Goal: Task Accomplishment & Management: Complete application form

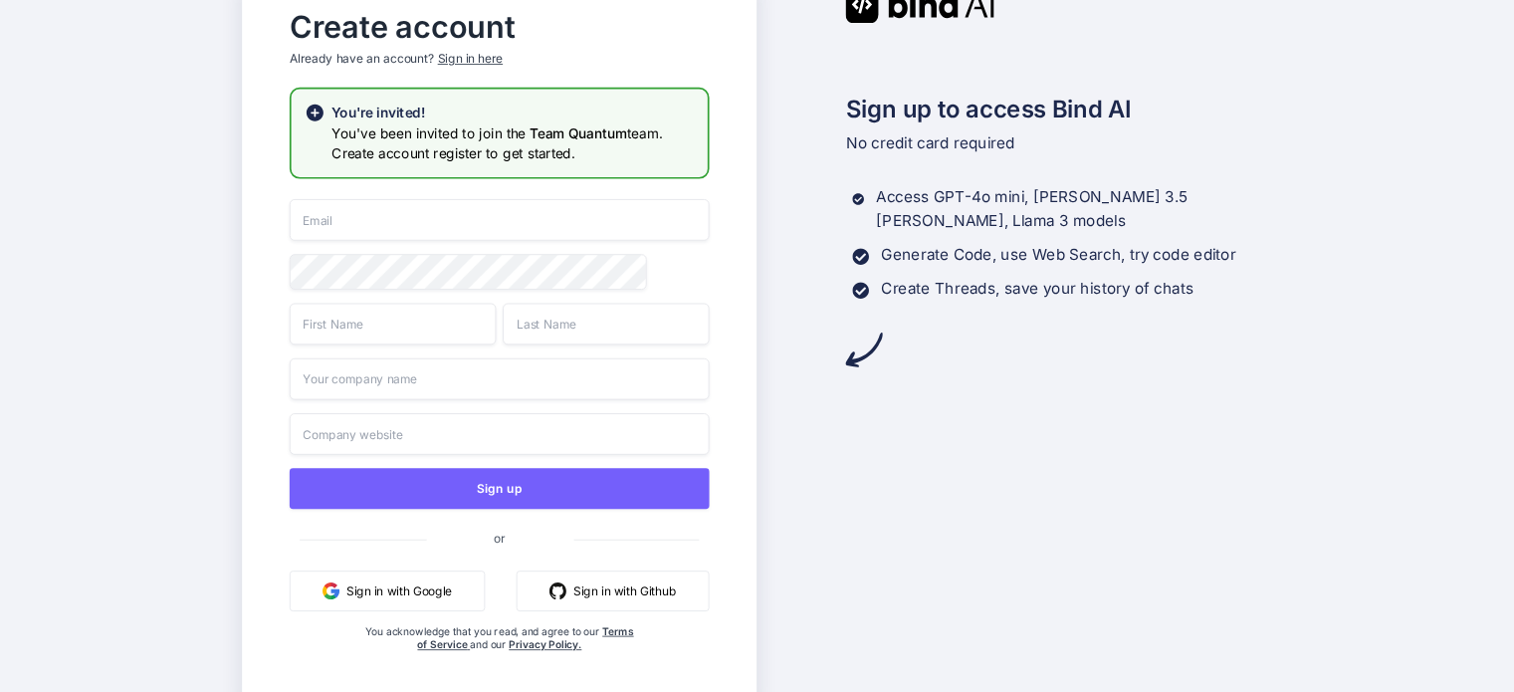
click at [354, 234] on input "email" at bounding box center [500, 220] width 420 height 42
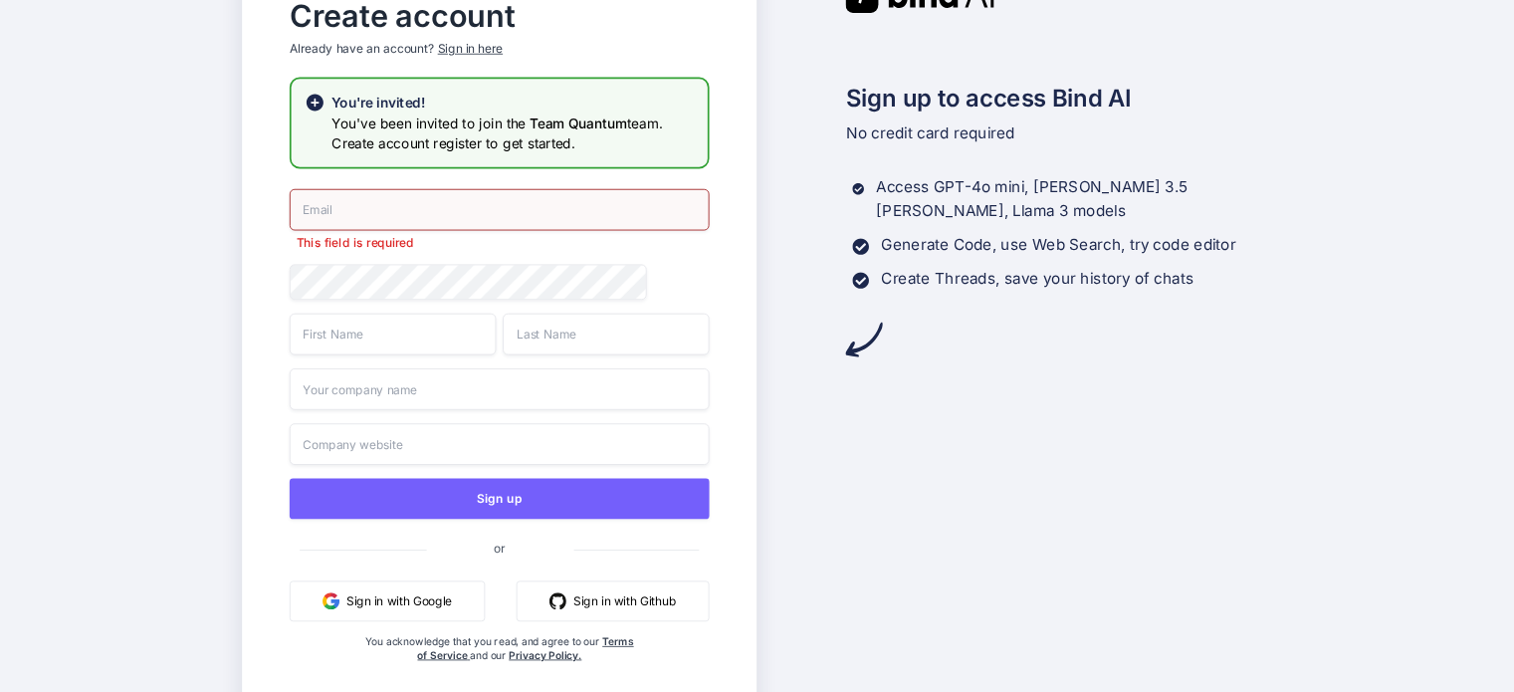
paste input "[EMAIL_ADDRESS][DOMAIN_NAME]"
type input "[EMAIL_ADDRESS][DOMAIN_NAME]"
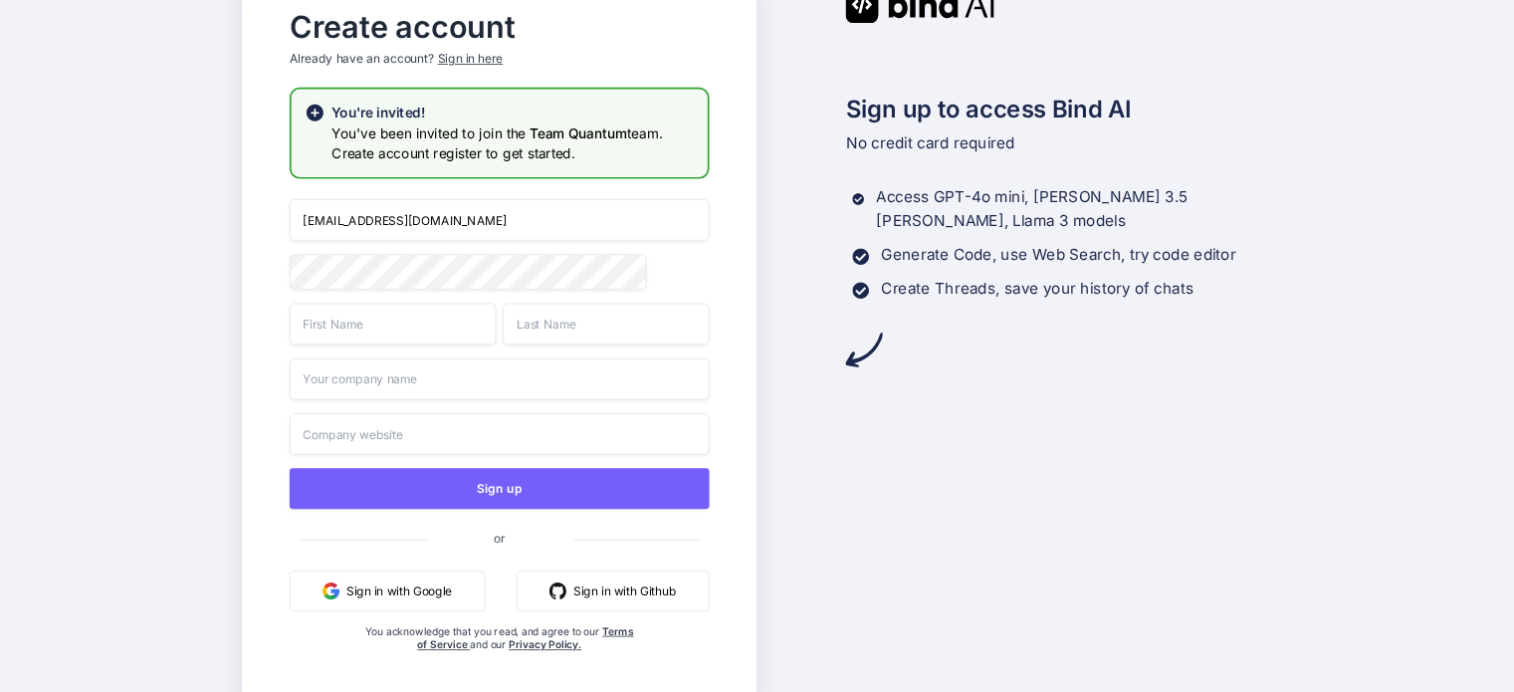
click at [371, 345] on input "text" at bounding box center [393, 324] width 207 height 42
type input "OUALID"
click at [535, 330] on input "EL OUARDI" at bounding box center [606, 324] width 207 height 42
type input "OUARDI"
click at [452, 373] on input "text" at bounding box center [500, 379] width 420 height 42
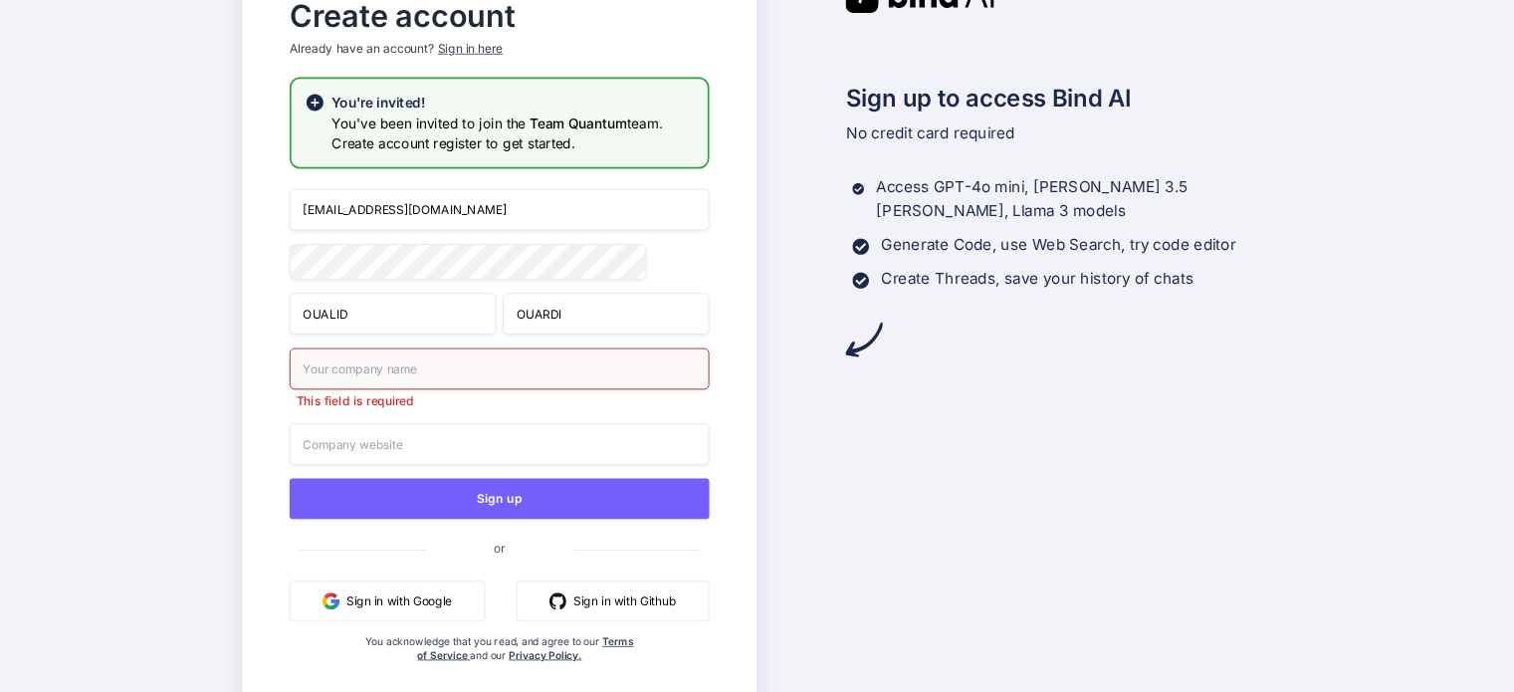
click at [384, 218] on input "Oualid@quantumleverage.com" at bounding box center [500, 210] width 420 height 42
click at [405, 378] on input "text" at bounding box center [500, 368] width 420 height 42
paste input "quantumleverage"
click at [347, 372] on input "quantumleverage" at bounding box center [500, 368] width 420 height 42
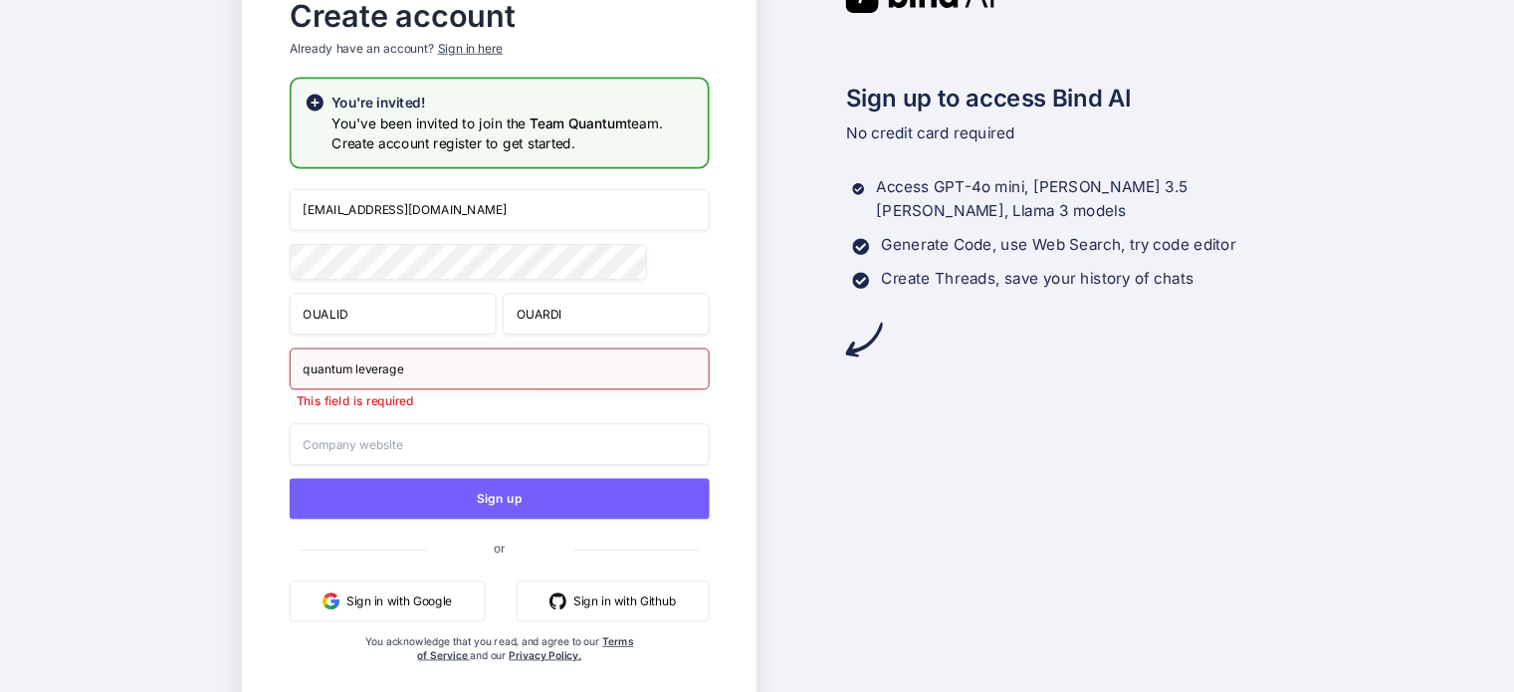
type input "quantum leverage"
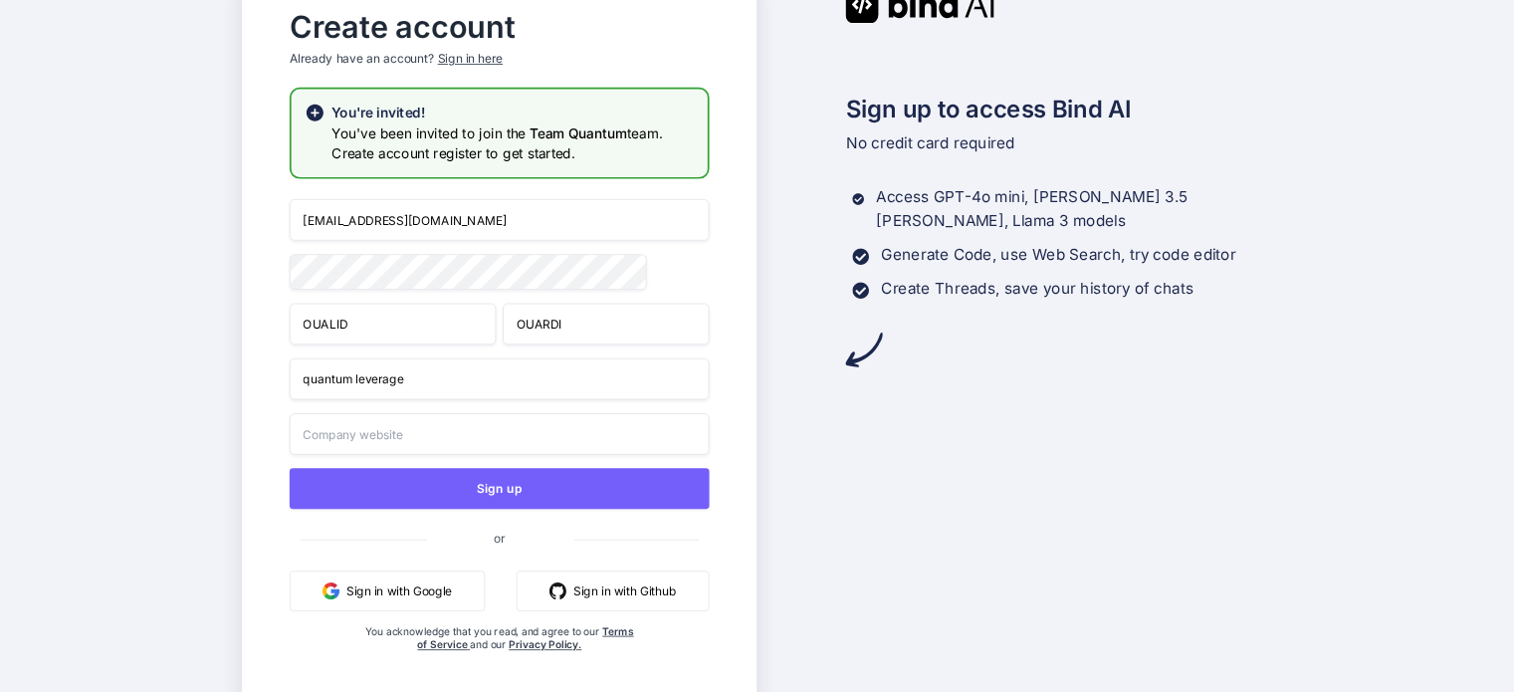
drag, startPoint x: 350, startPoint y: 205, endPoint x: 577, endPoint y: 209, distance: 226.1
click at [577, 209] on input "Oualid@quantumleverage.com" at bounding box center [500, 220] width 420 height 42
click at [471, 445] on input "text" at bounding box center [500, 434] width 420 height 42
paste input "quantumleverage.com"
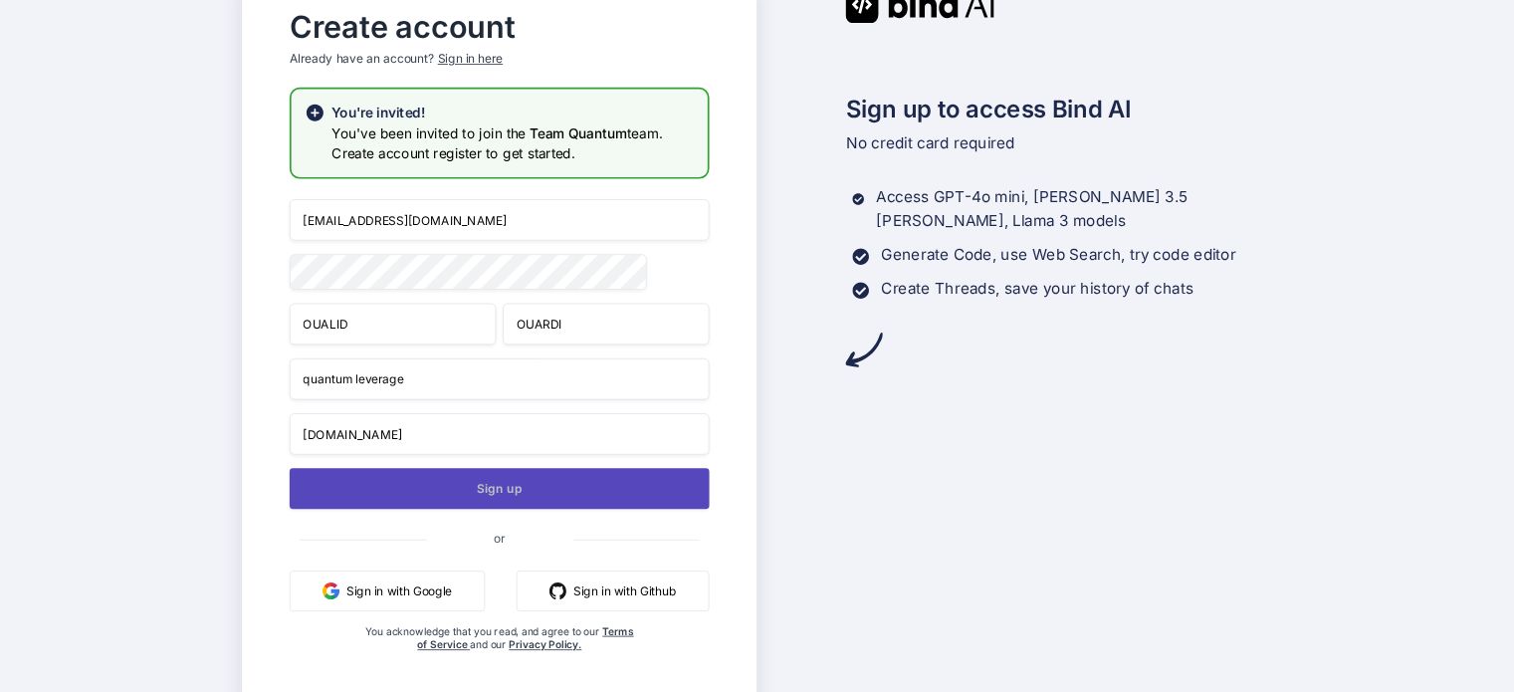
type input "quantumleverage.com"
click at [505, 501] on button "Sign up" at bounding box center [500, 488] width 420 height 41
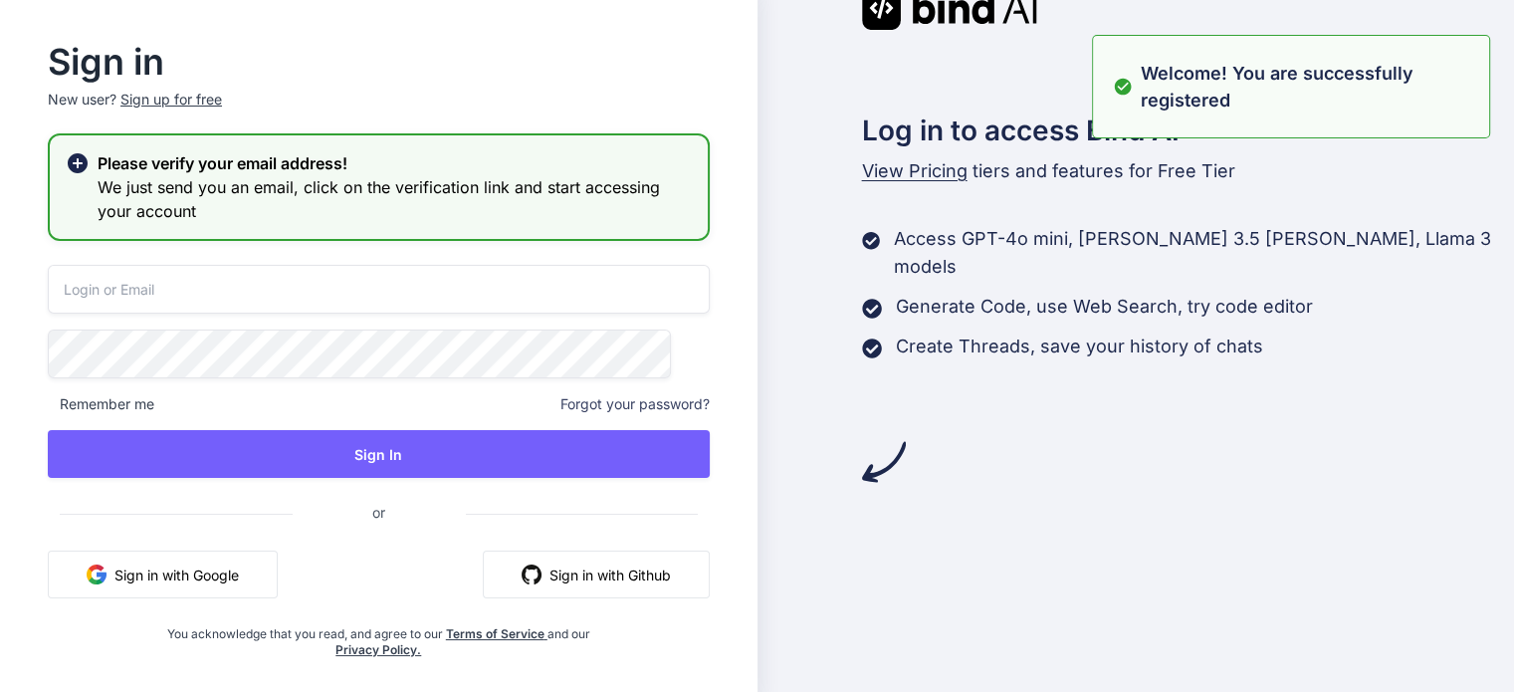
type input "Oualid@quantumleverage.com"
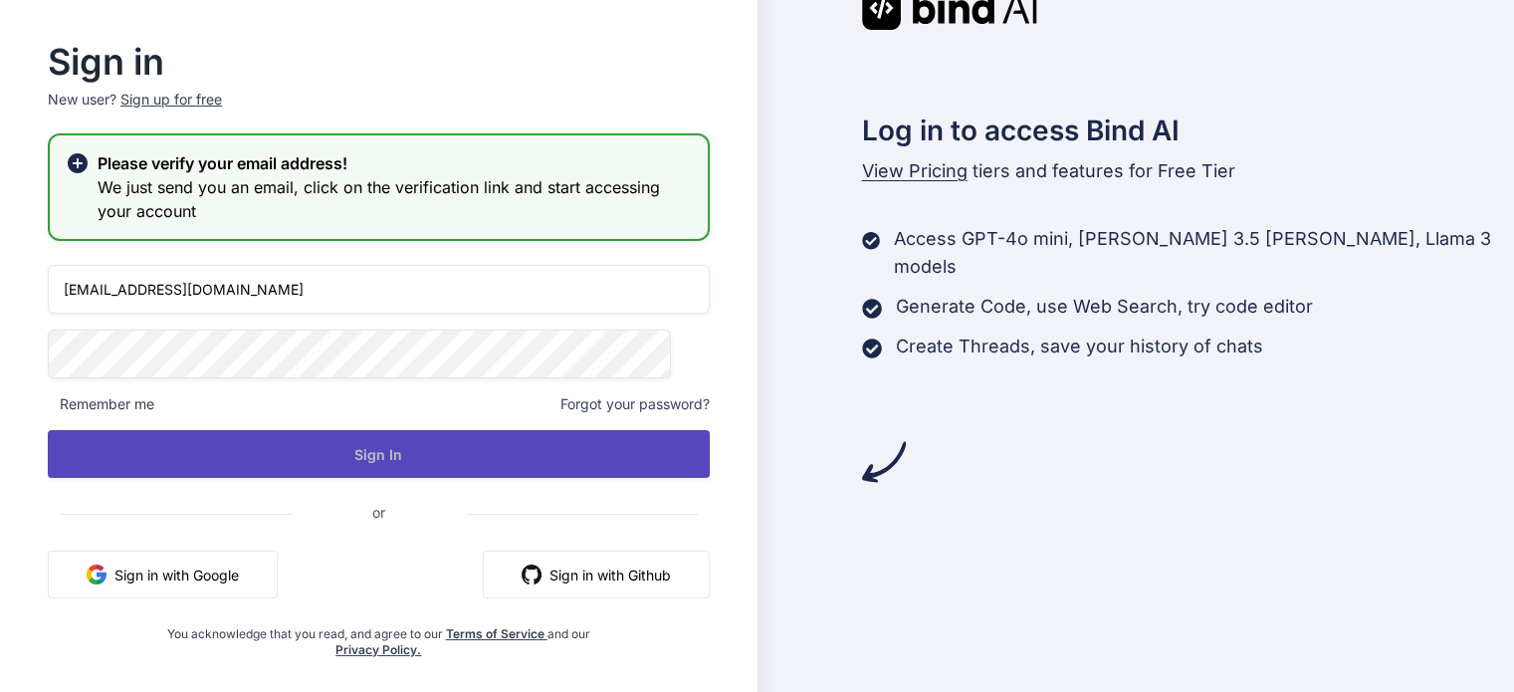
click at [444, 437] on button "Sign In" at bounding box center [379, 454] width 662 height 48
click at [412, 450] on button "Sign In" at bounding box center [379, 454] width 662 height 48
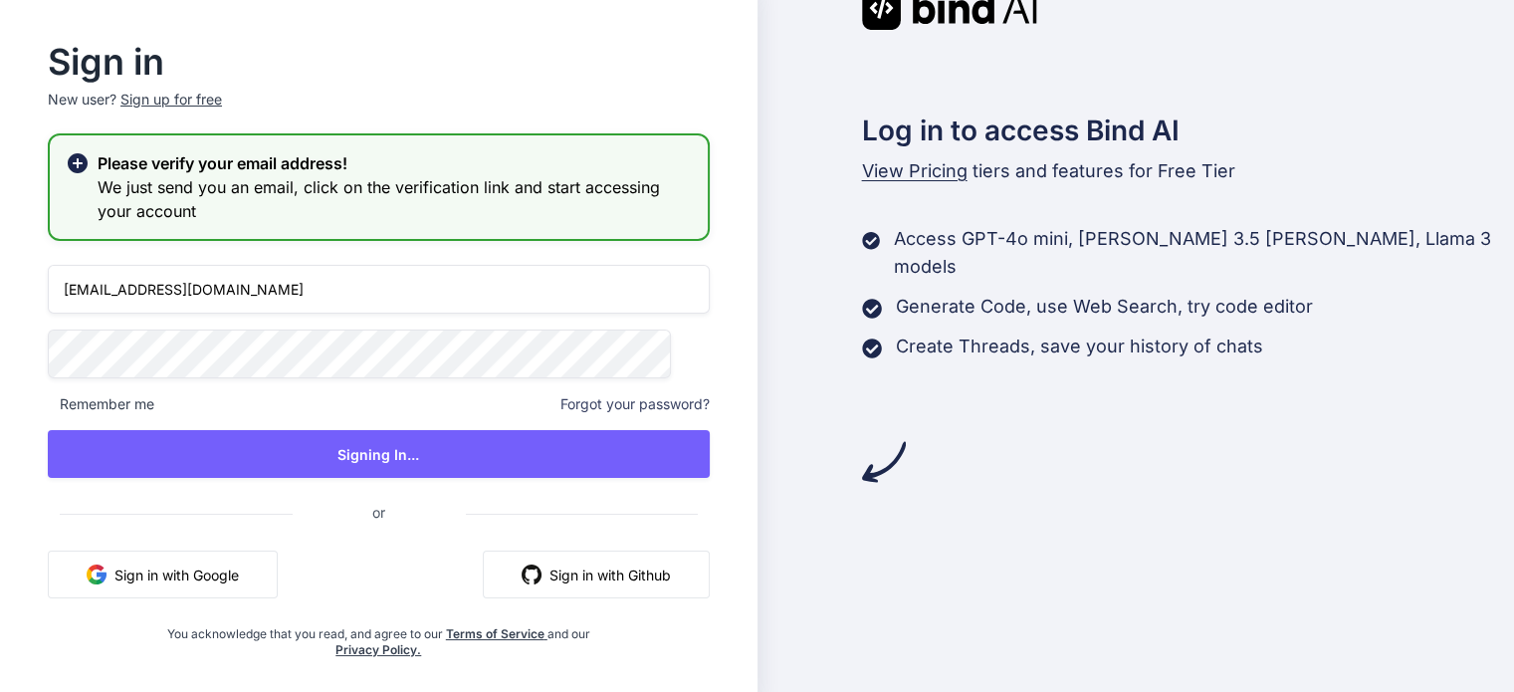
click at [372, 322] on div "Oualid@quantumleverage.com Remember me Forgot your password? Signing In... or S…" at bounding box center [379, 461] width 662 height 393
